Goal: Task Accomplishment & Management: Use online tool/utility

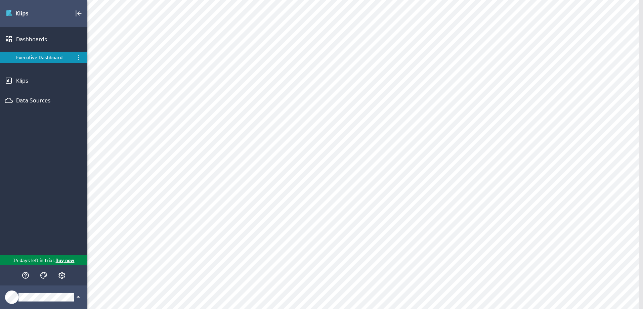
click at [31, 57] on div "Executive Dashboard" at bounding box center [44, 57] width 56 height 6
click at [34, 40] on div "Dashboards" at bounding box center [43, 39] width 55 height 7
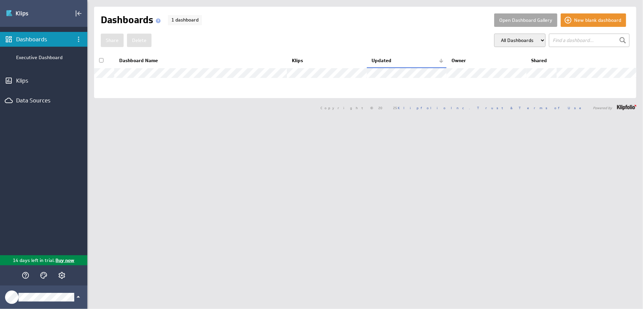
click at [523, 22] on button "Open Dashboard Gallery" at bounding box center [525, 19] width 63 height 13
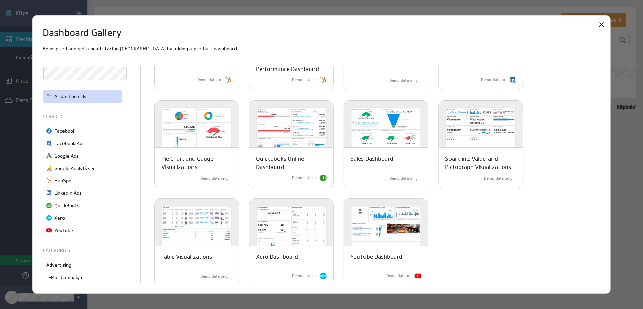
scroll to position [284, 0]
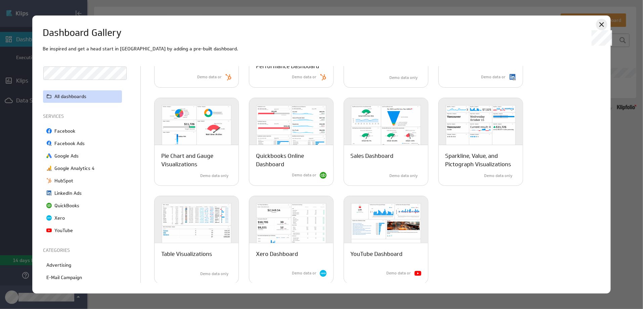
click at [601, 25] on icon at bounding box center [601, 24] width 5 height 5
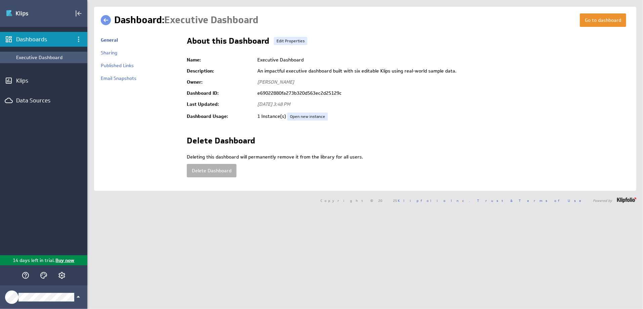
click at [30, 57] on div "Executive Dashboard" at bounding box center [50, 57] width 68 height 6
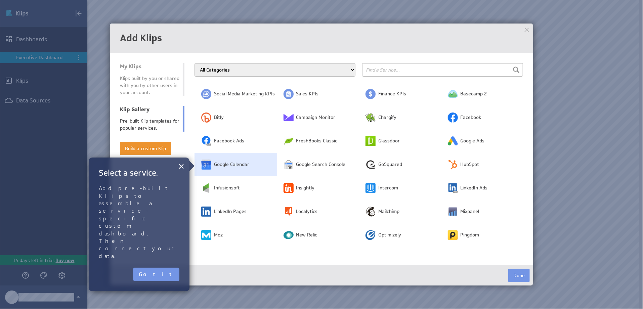
scroll to position [49, 0]
click at [232, 166] on span "Google Calendar" at bounding box center [231, 164] width 35 height 7
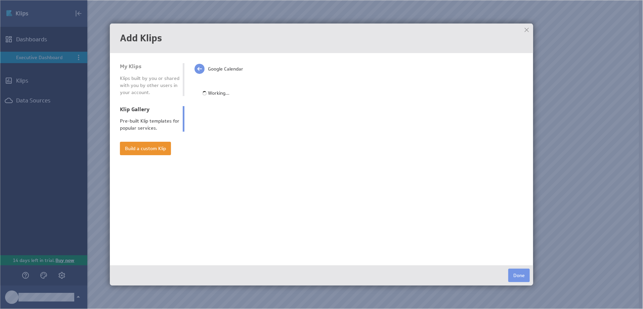
scroll to position [0, 0]
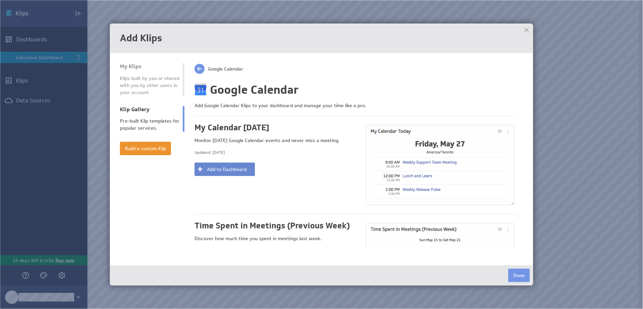
click at [230, 170] on button "Add to Dashboard" at bounding box center [225, 169] width 60 height 13
click at [521, 277] on button "Done" at bounding box center [519, 275] width 22 height 13
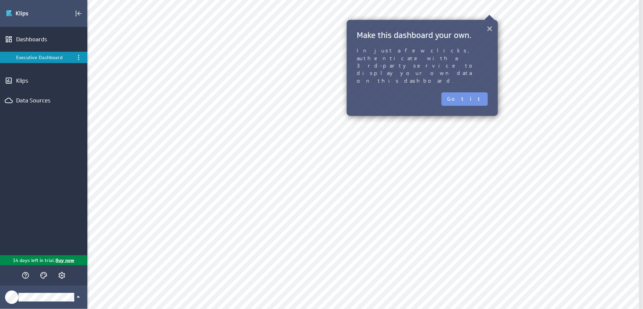
click at [489, 31] on button "×" at bounding box center [490, 28] width 6 height 13
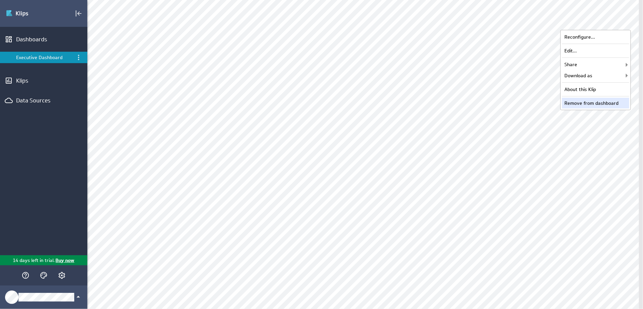
click at [589, 104] on div "Remove from dashboard" at bounding box center [595, 103] width 67 height 11
click at [595, 103] on div "Remove from dashboard" at bounding box center [595, 103] width 67 height 11
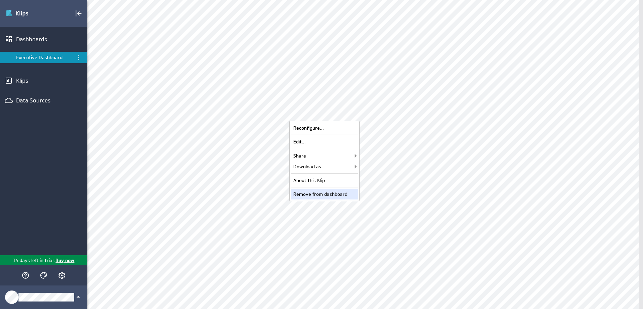
click at [311, 193] on div "Remove from dashboard" at bounding box center [324, 194] width 67 height 11
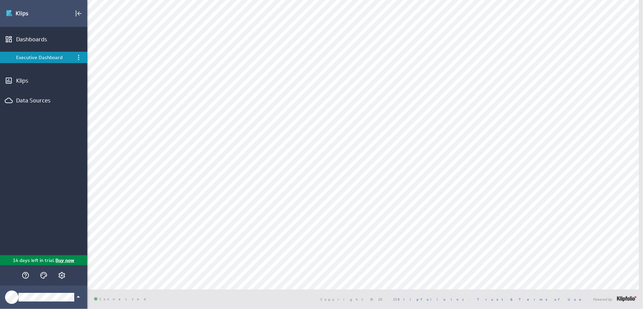
scroll to position [0, 0]
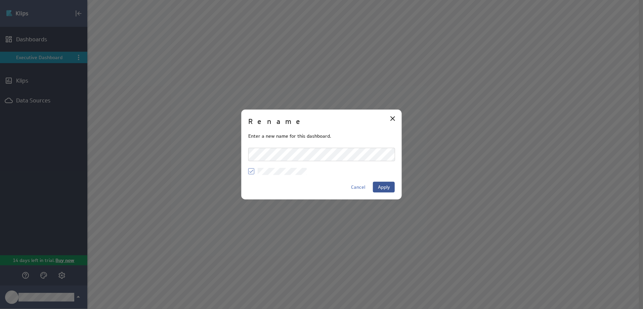
click at [384, 183] on button "Apply" at bounding box center [384, 187] width 22 height 11
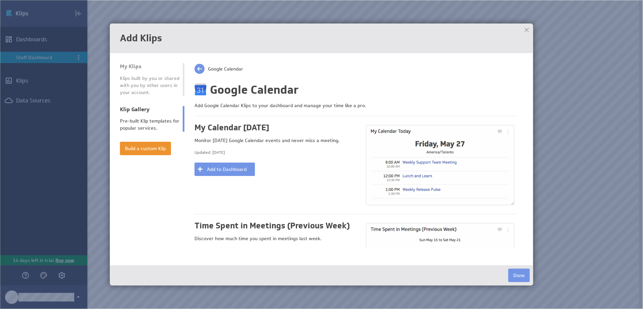
click at [140, 116] on li "Klip Gallery Pre-built Klip templates for popular services." at bounding box center [152, 119] width 65 height 26
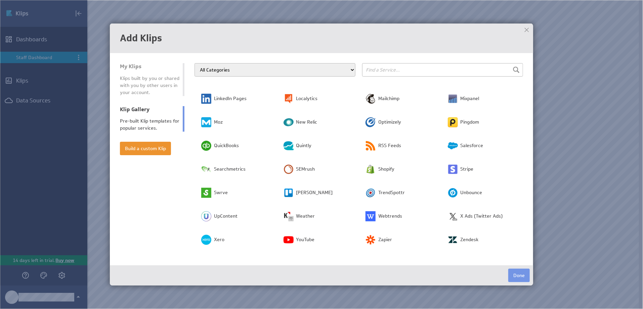
scroll to position [164, 0]
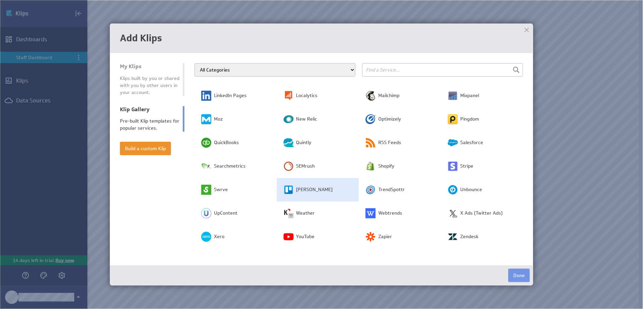
click at [297, 188] on span "Trello" at bounding box center [314, 189] width 37 height 7
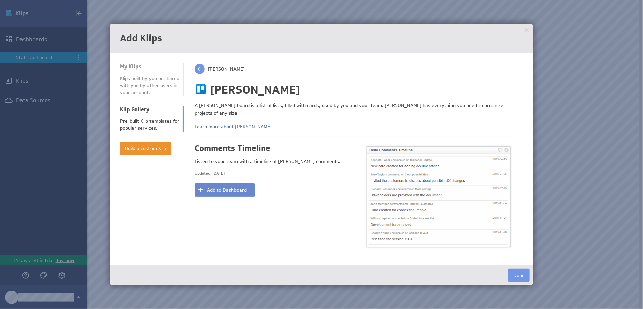
click at [224, 183] on button "Add to Dashboard" at bounding box center [225, 189] width 60 height 13
click at [517, 276] on button "Done" at bounding box center [519, 275] width 22 height 13
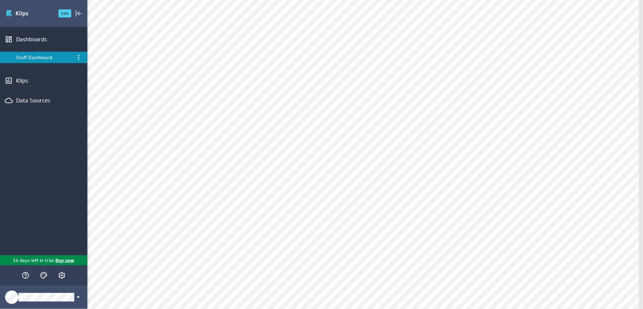
click at [21, 13] on img "Go to Dashboards" at bounding box center [29, 13] width 47 height 11
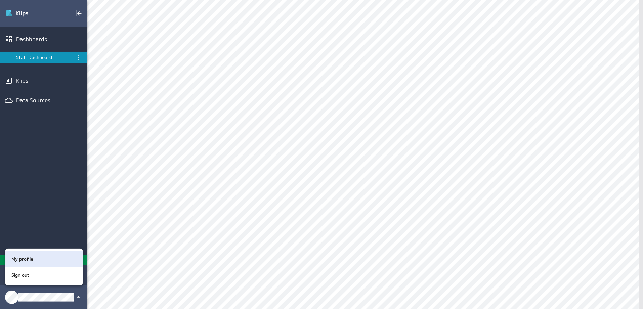
click at [32, 257] on p "My profile" at bounding box center [22, 259] width 22 height 7
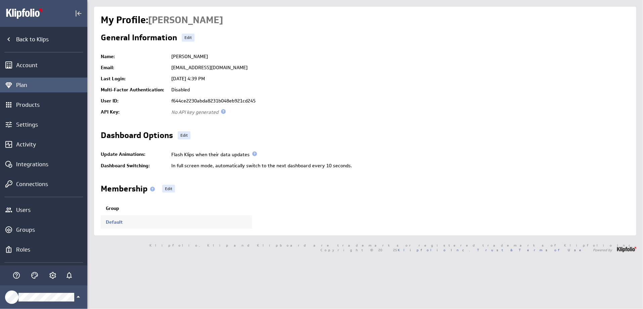
click at [24, 87] on div "Plan" at bounding box center [51, 84] width 70 height 7
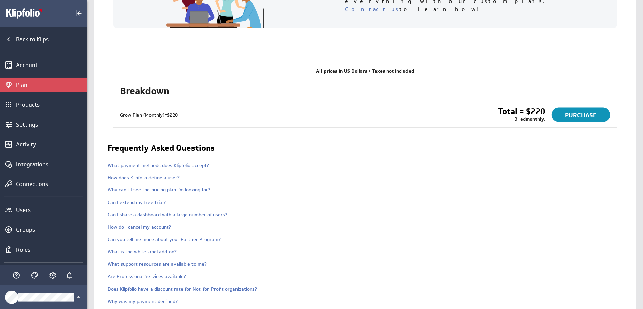
scroll to position [668, 0]
